Goal: Task Accomplishment & Management: Complete application form

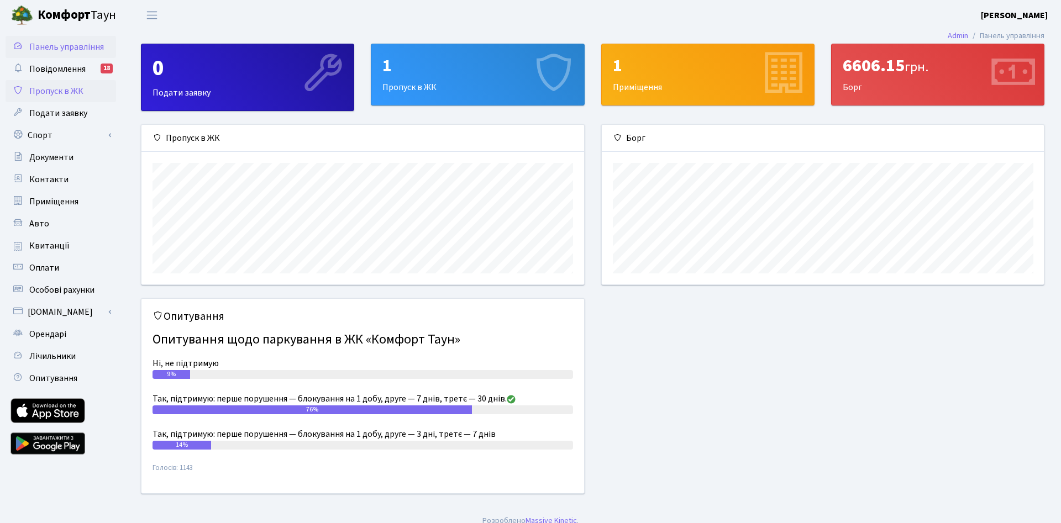
scroll to position [160, 443]
click at [72, 94] on span "Пропуск в ЖК" at bounding box center [56, 91] width 54 height 12
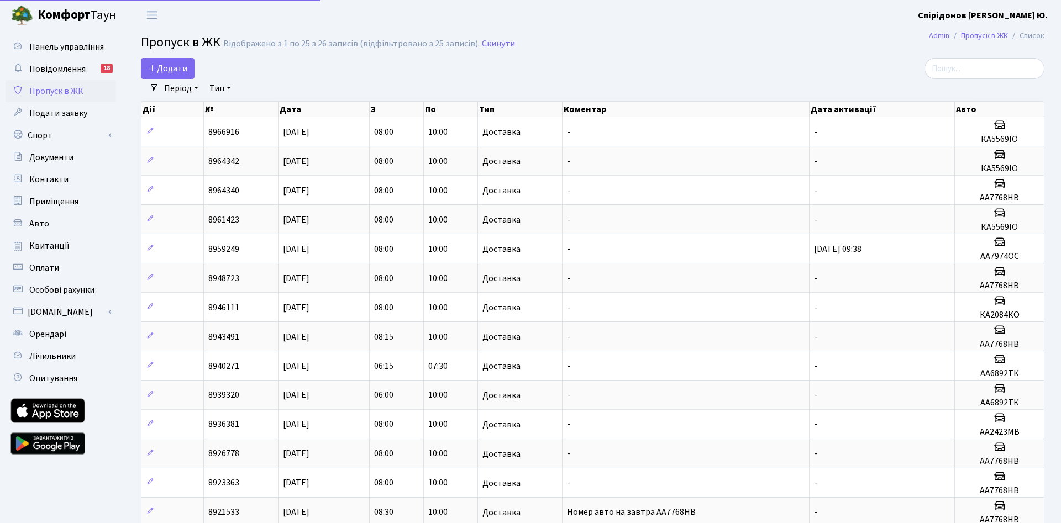
select select "25"
click at [172, 68] on span "Додати" at bounding box center [167, 68] width 39 height 12
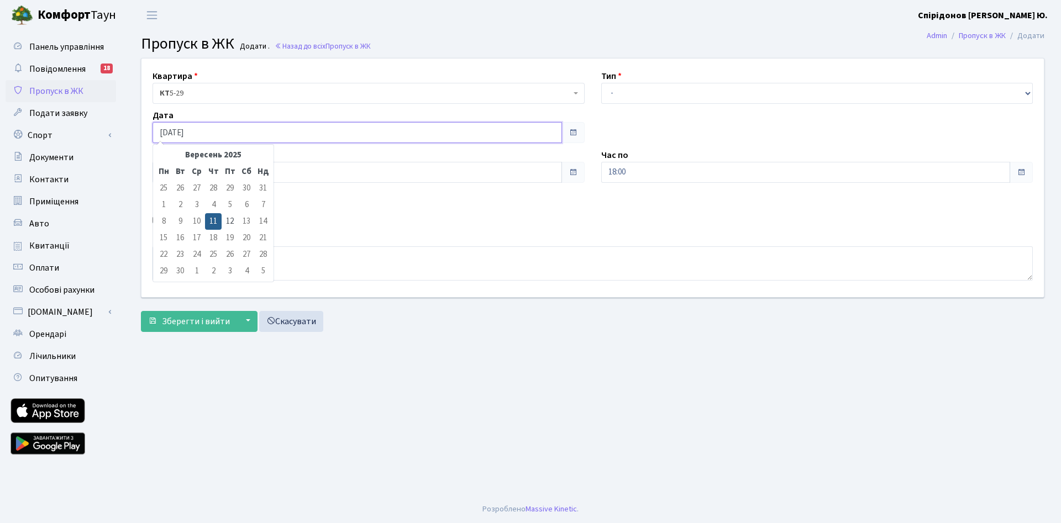
click at [322, 128] on input "11.09.2025" at bounding box center [356, 132] width 409 height 21
click at [224, 223] on td "12" at bounding box center [230, 221] width 17 height 17
type input "12.09.2025"
click at [601, 83] on select "- Доставка Таксі Гості Сервіс" at bounding box center [817, 93] width 432 height 21
select select "1"
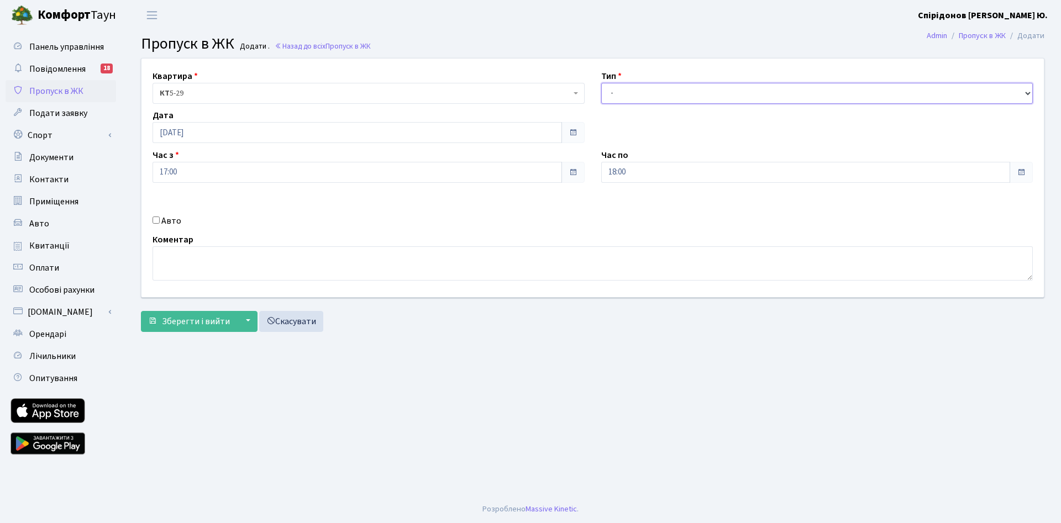
click option "Доставка" at bounding box center [0, 0] width 0 height 0
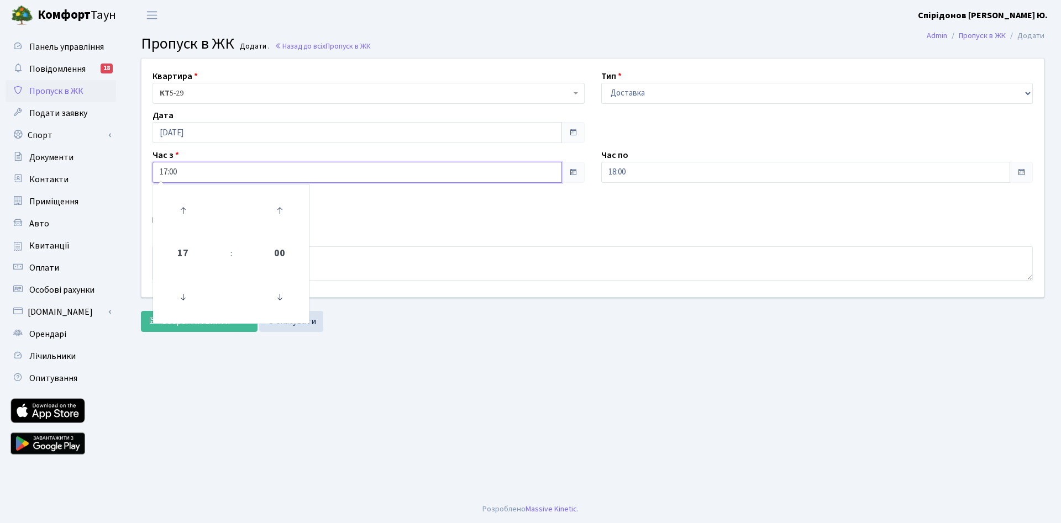
click at [212, 177] on input "17:00" at bounding box center [356, 172] width 409 height 21
drag, startPoint x: 191, startPoint y: 171, endPoint x: 123, endPoint y: 166, distance: 68.1
click at [152, 169] on input "17:00" at bounding box center [356, 172] width 409 height 21
type input "08:00"
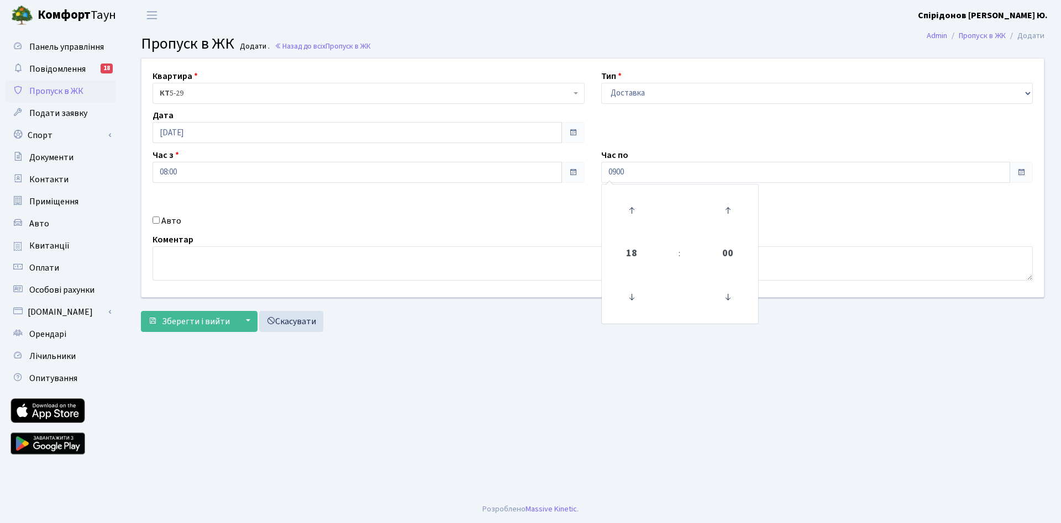
type input "09:00"
click at [156, 219] on input "Авто" at bounding box center [155, 220] width 7 height 7
checkbox input "true"
paste input "Ка2084ко"
type input "Ка2084ко"
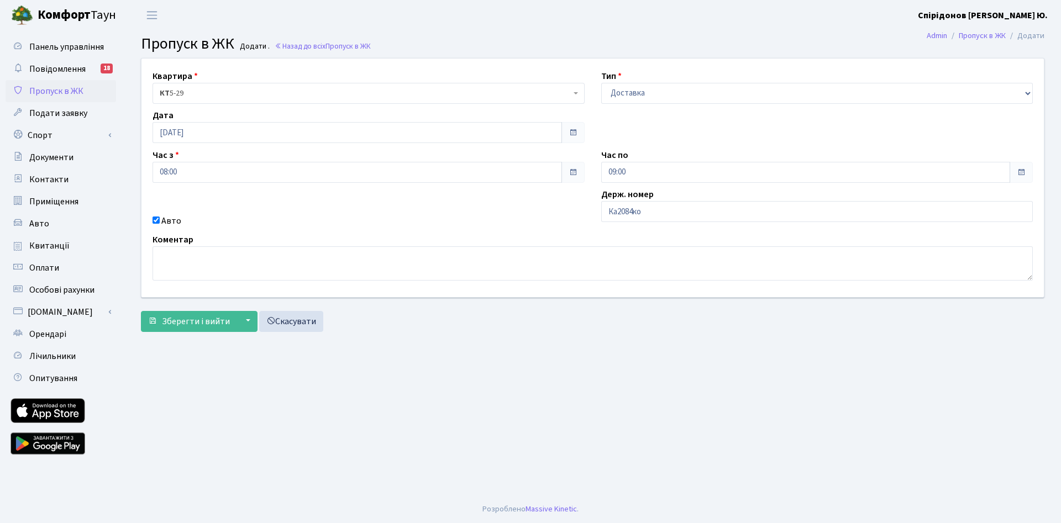
click at [418, 234] on div "Коментар" at bounding box center [592, 257] width 897 height 48
click at [208, 331] on button "Зберегти і вийти" at bounding box center [189, 321] width 96 height 21
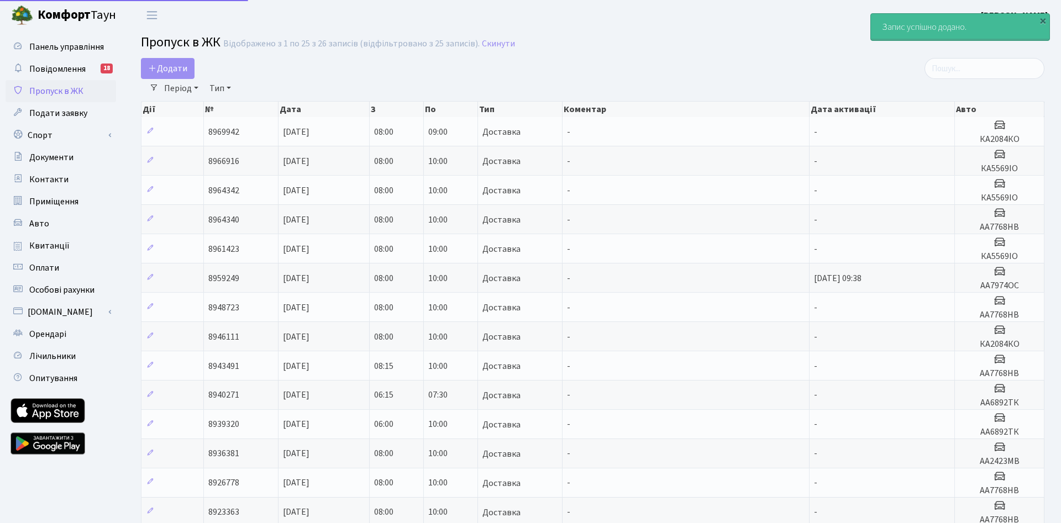
select select "25"
